Goal: Task Accomplishment & Management: Complete application form

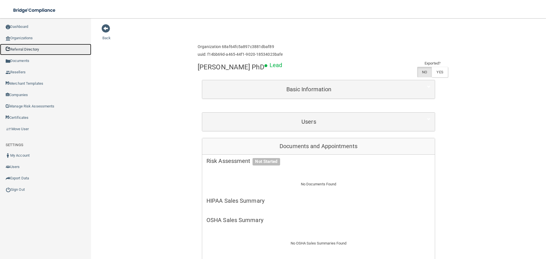
click at [47, 50] on link "Referral Directory" at bounding box center [45, 49] width 91 height 11
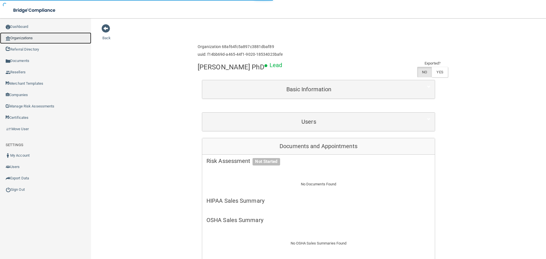
click at [43, 39] on link "Organizations" at bounding box center [45, 37] width 91 height 11
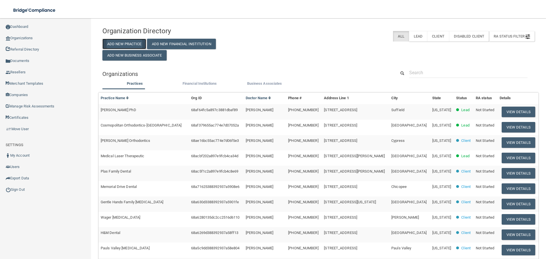
click at [127, 40] on button "Add New Practice" at bounding box center [124, 44] width 44 height 11
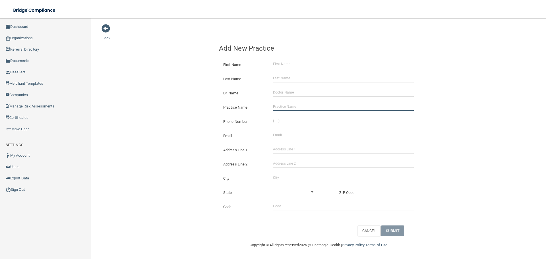
click at [287, 107] on input "Practice Name" at bounding box center [343, 106] width 141 height 9
paste input "TROPICAL HEALTH CARE PLLC"
type input "TROPICAL HEALTH CARE PLLC"
drag, startPoint x: 143, startPoint y: 109, endPoint x: 120, endPoint y: 117, distance: 24.1
click at [143, 109] on div "Back Add New Practice First Name Last Name Dr. Name Practice Name TROPICAL HEAL…" at bounding box center [318, 130] width 432 height 212
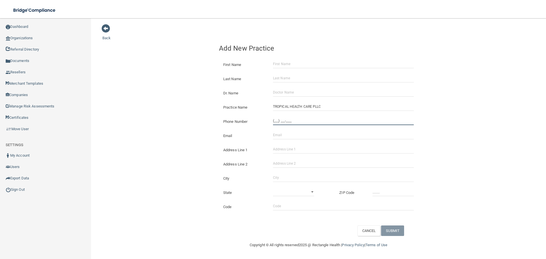
drag, startPoint x: 306, startPoint y: 122, endPoint x: 261, endPoint y: 117, distance: 45.1
click at [306, 122] on input "(___) ___-____" at bounding box center [343, 120] width 141 height 9
paste input "956) 202-0111"
type input "[PHONE_NUMBER]"
drag, startPoint x: 203, startPoint y: 110, endPoint x: 144, endPoint y: 116, distance: 60.0
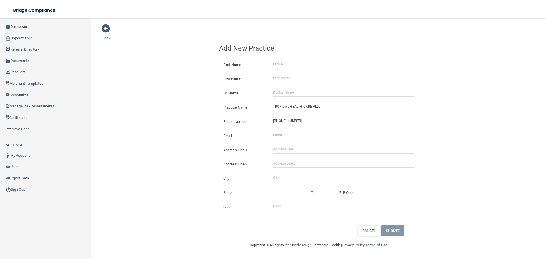
click at [203, 110] on div "Back Add New Practice First Name Last Name Dr. Name Practice Name TROPICAL HEAL…" at bounding box center [318, 130] width 432 height 212
click at [298, 146] on input "Address Line 1" at bounding box center [343, 149] width 141 height 9
paste input "[STREET_ADDRESS]"
type input "[STREET_ADDRESS]"
click at [291, 175] on input "City" at bounding box center [343, 177] width 141 height 9
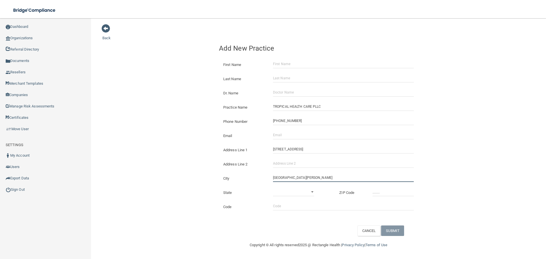
type input "[GEOGRAPHIC_DATA][PERSON_NAME]"
click at [317, 201] on div "Code" at bounding box center [318, 204] width 207 height 14
click at [313, 194] on select "[US_STATE] [US_STATE] [US_STATE] [US_STATE] [US_STATE] [US_STATE] [US_STATE] [U…" at bounding box center [293, 192] width 41 height 9
select select "43"
click at [273, 188] on select "[US_STATE] [US_STATE] [US_STATE] [US_STATE] [US_STATE] [US_STATE] [US_STATE] [U…" at bounding box center [293, 192] width 41 height 9
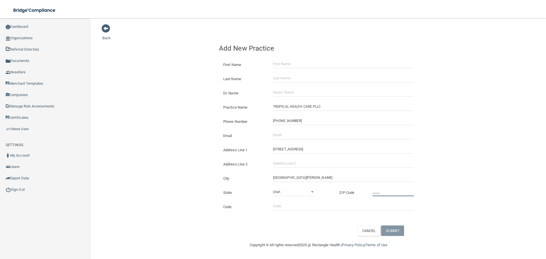
click at [382, 191] on input "_____" at bounding box center [392, 192] width 41 height 9
type input "78578"
click at [133, 143] on div "Back Add New Practice First Name Last Name Dr. Name Practice Name TROPICAL HEAL…" at bounding box center [318, 130] width 432 height 212
click at [276, 133] on input "Email" at bounding box center [343, 135] width 141 height 9
paste input "[EMAIL_ADDRESS][DOMAIN_NAME]"
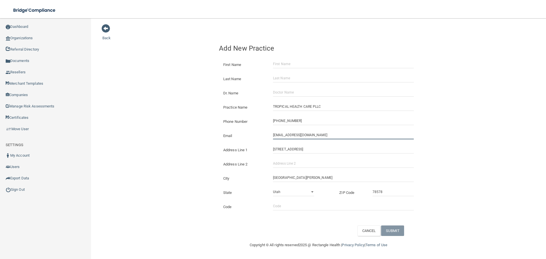
type input "[EMAIL_ADDRESS][DOMAIN_NAME]"
click at [189, 124] on div "Back Add New Practice First Name Last Name Dr. Name Practice Name TROPICAL HEAL…" at bounding box center [318, 130] width 432 height 212
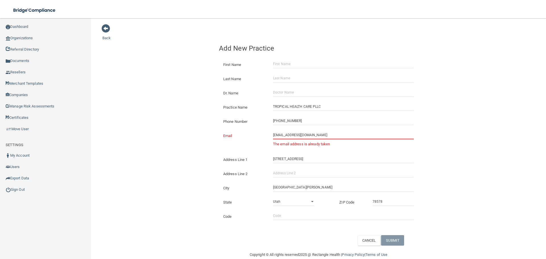
click at [273, 134] on input "[EMAIL_ADDRESS][DOMAIN_NAME]" at bounding box center [343, 135] width 141 height 9
click at [60, 40] on link "Organizations" at bounding box center [45, 37] width 91 height 11
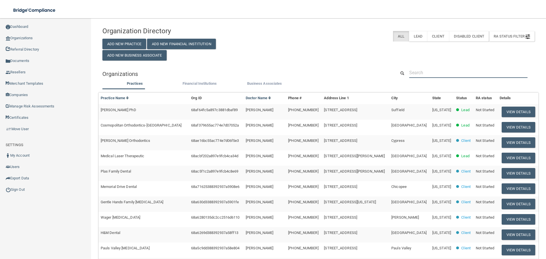
click at [467, 72] on input "text" at bounding box center [468, 72] width 118 height 11
paste input "[EMAIL_ADDRESS][DOMAIN_NAME]"
type input "[EMAIL_ADDRESS][DOMAIN_NAME]"
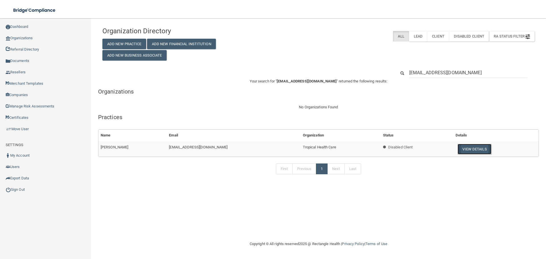
click at [464, 146] on button "View Details" at bounding box center [474, 149] width 34 height 11
click at [283, 49] on div "Organization Directory Add New Practice Add New Financial Institution Add New B…" at bounding box center [318, 42] width 440 height 37
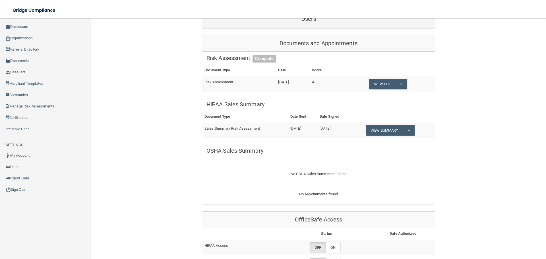
scroll to position [85, 0]
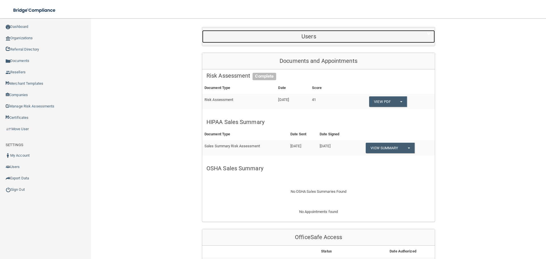
click at [278, 31] on div "Users" at bounding box center [308, 36] width 213 height 13
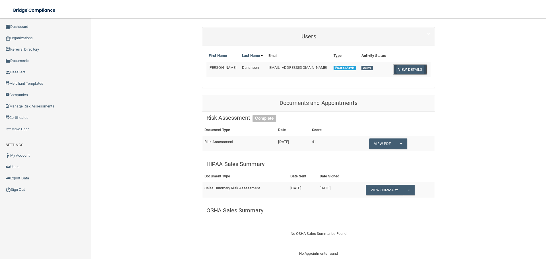
click at [399, 68] on button "View Details" at bounding box center [410, 69] width 34 height 11
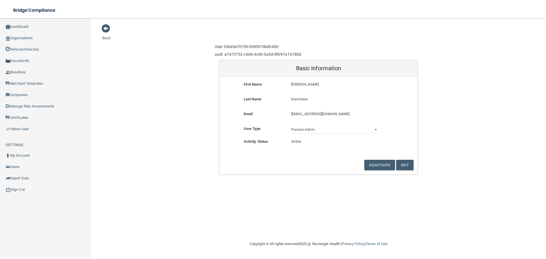
click at [332, 115] on p "[EMAIL_ADDRESS][DOMAIN_NAME]" at bounding box center [334, 114] width 86 height 7
click at [374, 164] on button "Deactivate" at bounding box center [379, 165] width 31 height 11
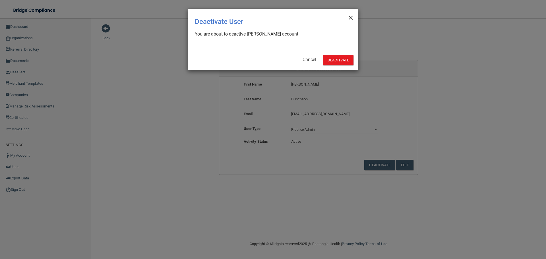
click at [351, 18] on span "×" at bounding box center [350, 16] width 5 height 11
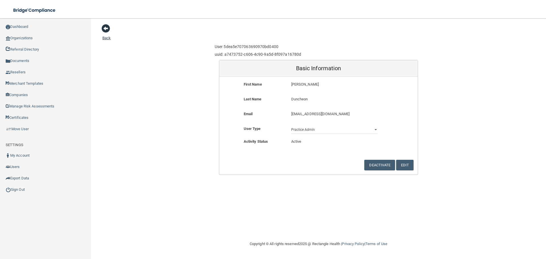
click at [104, 27] on span at bounding box center [105, 28] width 9 height 9
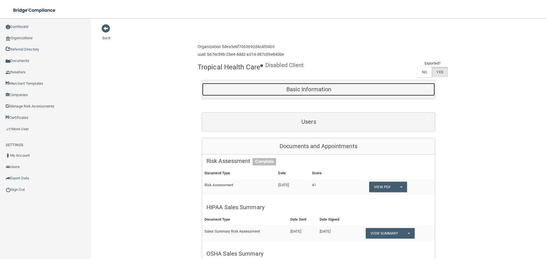
click at [290, 91] on h5 "Basic Information" at bounding box center [308, 89] width 205 height 6
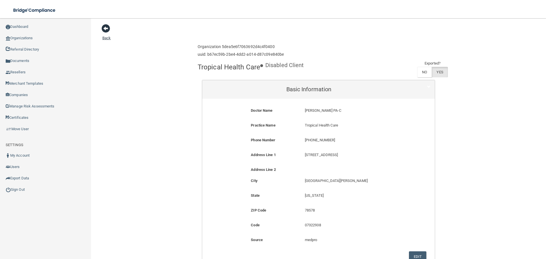
click at [101, 32] on span at bounding box center [105, 28] width 9 height 9
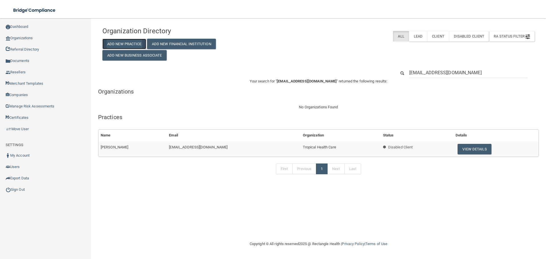
click at [130, 39] on button "Add New Practice" at bounding box center [124, 44] width 44 height 11
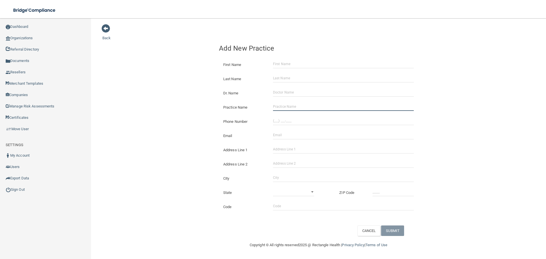
click at [288, 103] on input "Practice Name" at bounding box center [343, 106] width 141 height 9
paste input "TROPICAL HEALTH CARE PLLC"
type input "TROPICAL HEALTH CARE PLLC"
click at [295, 115] on div "Phone Number" at bounding box center [318, 119] width 207 height 14
drag, startPoint x: 293, startPoint y: 119, endPoint x: 276, endPoint y: 121, distance: 16.9
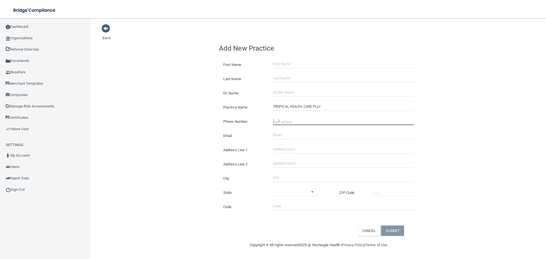
click at [293, 119] on input "(___) ___-____" at bounding box center [343, 120] width 141 height 9
paste input "956) 202-0111"
type input "[PHONE_NUMBER]"
click at [201, 115] on div "Back Add New Practice First Name Last Name Dr. Name Practice Name TROPICAL HEAL…" at bounding box center [318, 130] width 432 height 212
click at [298, 150] on input "Address Line 1" at bounding box center [343, 149] width 141 height 9
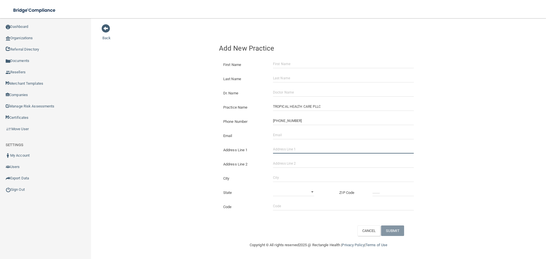
paste input "[STREET_ADDRESS]"
type input "[STREET_ADDRESS]"
click at [289, 170] on div "City" at bounding box center [318, 176] width 207 height 14
click at [290, 176] on input "City" at bounding box center [343, 177] width 141 height 9
type input "[GEOGRAPHIC_DATA][PERSON_NAME]"
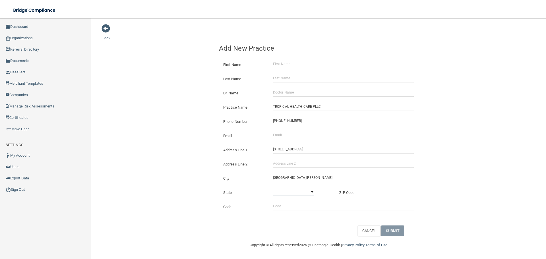
click at [313, 195] on select "[US_STATE] [US_STATE] [US_STATE] [US_STATE] [US_STATE] [US_STATE] [US_STATE] [U…" at bounding box center [293, 192] width 41 height 9
select select "43"
click at [273, 188] on select "[US_STATE] [US_STATE] [US_STATE] [US_STATE] [US_STATE] [US_STATE] [US_STATE] [U…" at bounding box center [293, 192] width 41 height 9
click at [382, 193] on input "_____" at bounding box center [392, 192] width 41 height 9
type input "78578"
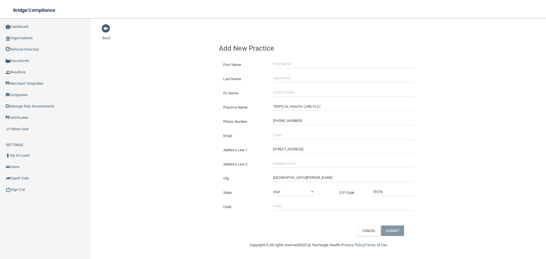
click at [107, 148] on div "Back Add New Practice First Name Last Name Dr. Name Practice Name TROPICAL HEAL…" at bounding box center [318, 130] width 432 height 212
click at [280, 92] on input "Dr. Name" at bounding box center [343, 92] width 141 height 9
paste input "[EMAIL_ADDRESS][DOMAIN_NAME]"
click at [274, 93] on input "[EMAIL_ADDRESS][DOMAIN_NAME]" at bounding box center [343, 92] width 141 height 9
click at [273, 93] on input "[EMAIL_ADDRESS][DOMAIN_NAME]" at bounding box center [343, 92] width 141 height 9
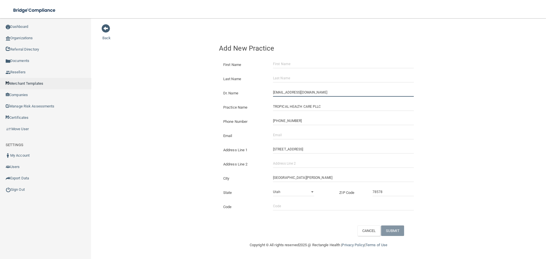
type input "[EMAIL_ADDRESS][DOMAIN_NAME]"
click at [281, 61] on input "First Name" at bounding box center [343, 64] width 141 height 9
paste input "[PERSON_NAME]"
click at [301, 62] on input "[PERSON_NAME]" at bounding box center [343, 64] width 141 height 9
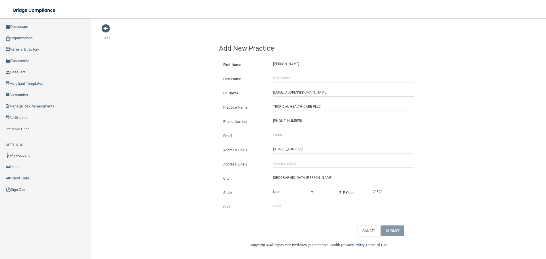
type input "[PERSON_NAME]"
click at [301, 81] on input "Last Name" at bounding box center [343, 78] width 141 height 9
paste input "Duncheon"
type input "Duncheon"
click at [177, 86] on div "Back Add New Practice First Name [PERSON_NAME] Last Name [GEOGRAPHIC_DATA] Dr. …" at bounding box center [318, 130] width 432 height 212
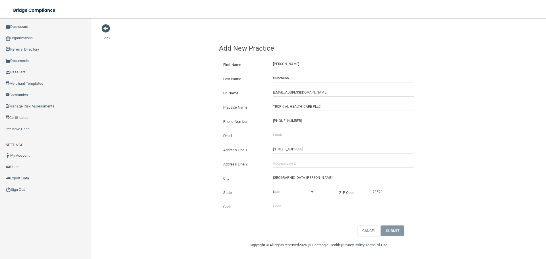
click at [297, 140] on div "Email The email address is already taken" at bounding box center [318, 133] width 207 height 14
click at [297, 136] on input "Email" at bounding box center [343, 135] width 141 height 9
paste input "Duncheon"
type input "Duncheon"
click at [296, 98] on div "Practice Name TROPICAL HEALTH CARE PLLC" at bounding box center [318, 105] width 207 height 14
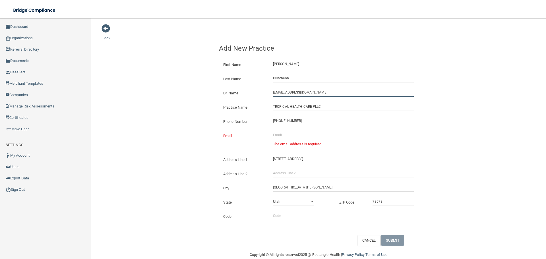
click at [296, 95] on input "[EMAIL_ADDRESS][DOMAIN_NAME]" at bounding box center [343, 92] width 141 height 9
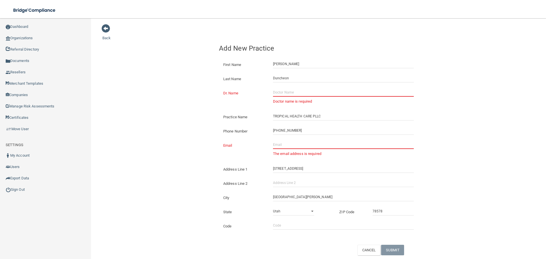
click at [286, 143] on input "Email" at bounding box center [343, 144] width 141 height 9
paste input "[EMAIL_ADDRESS][DOMAIN_NAME]"
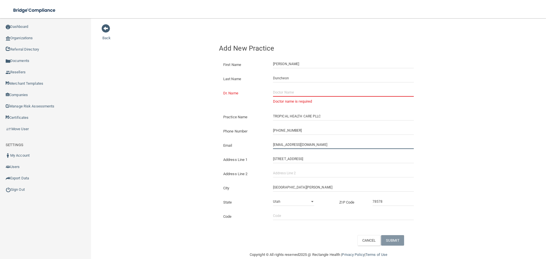
type input "[EMAIL_ADDRESS][DOMAIN_NAME]"
click at [184, 117] on div "Back Add New Practice First Name [PERSON_NAME] Last Name [GEOGRAPHIC_DATA] Dr. …" at bounding box center [318, 135] width 432 height 222
click at [297, 91] on input "Dr. Name" at bounding box center [343, 92] width 141 height 9
paste input "[PERSON_NAME]"
type input "[PERSON_NAME]"
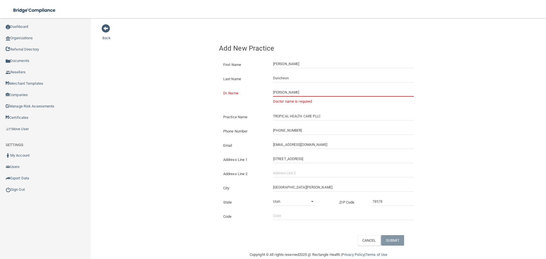
click at [151, 116] on div "Back Add New Practice First Name [PERSON_NAME] Last Name [GEOGRAPHIC_DATA] Dr. …" at bounding box center [318, 135] width 432 height 222
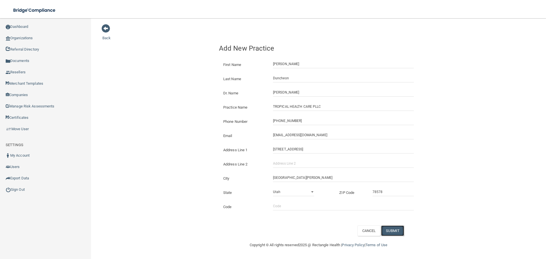
click at [385, 228] on button "SUBMIT" at bounding box center [392, 230] width 23 height 11
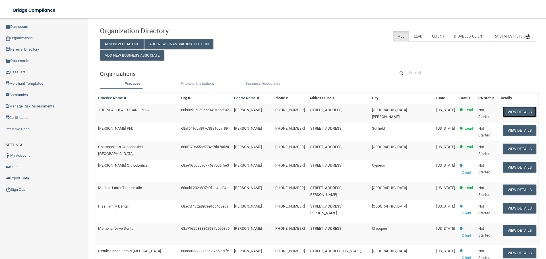
click at [518, 112] on button "View Details" at bounding box center [519, 112] width 34 height 11
